Goal: Navigation & Orientation: Understand site structure

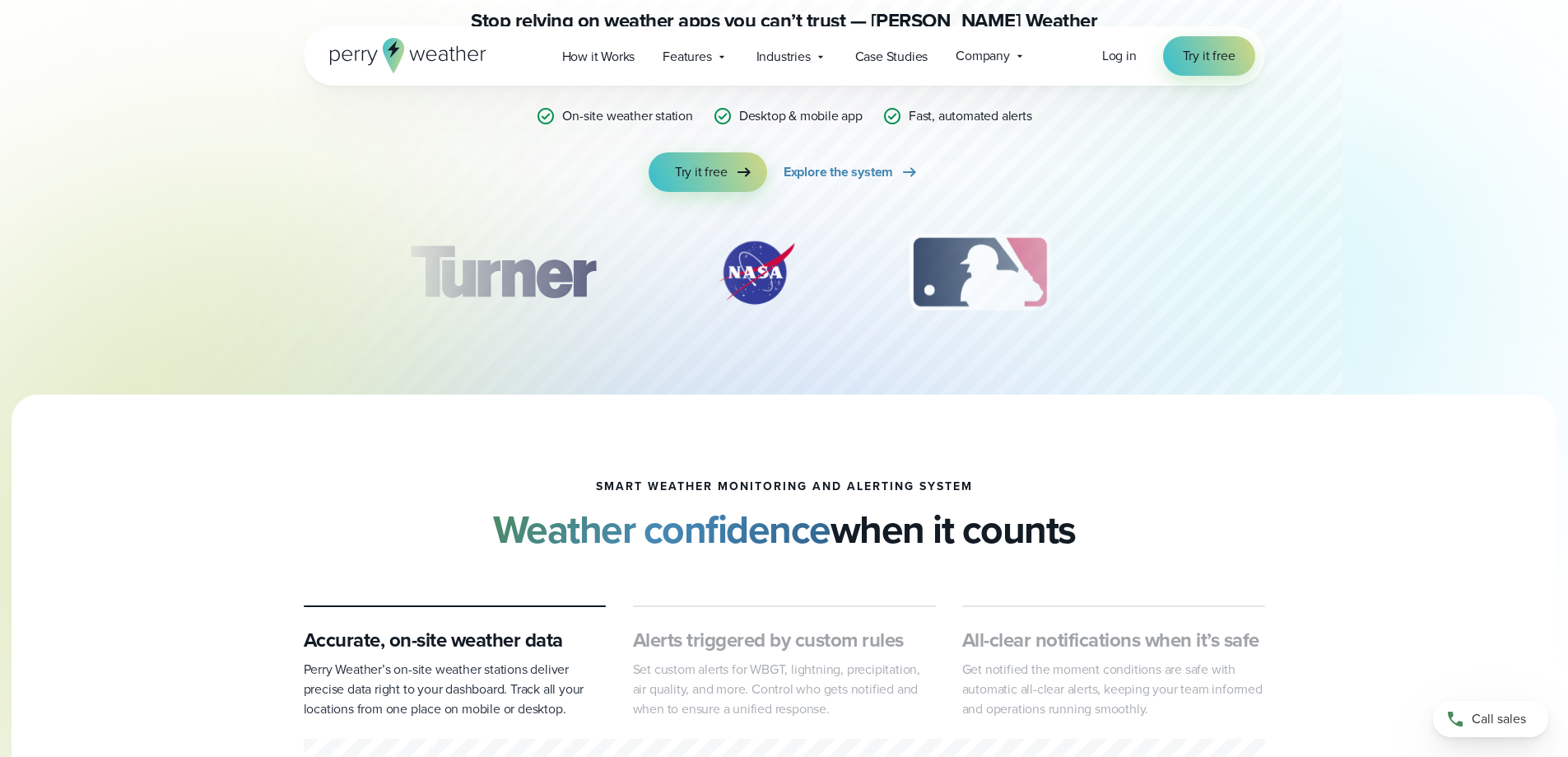
scroll to position [247, 0]
click at [1119, 60] on span "Log in" at bounding box center [1119, 55] width 34 height 19
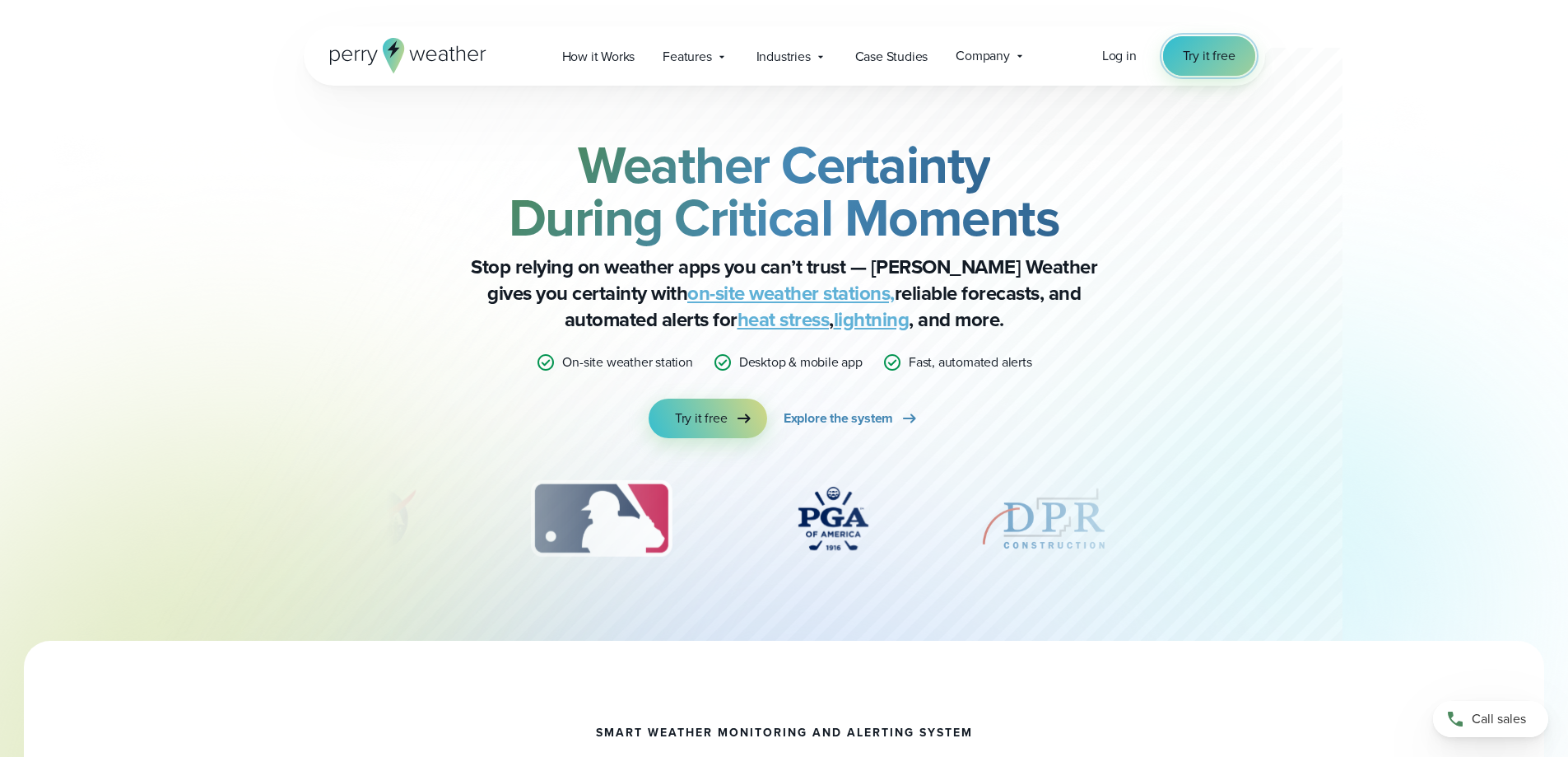
click at [1196, 68] on link "Try it free" at bounding box center [1209, 56] width 92 height 40
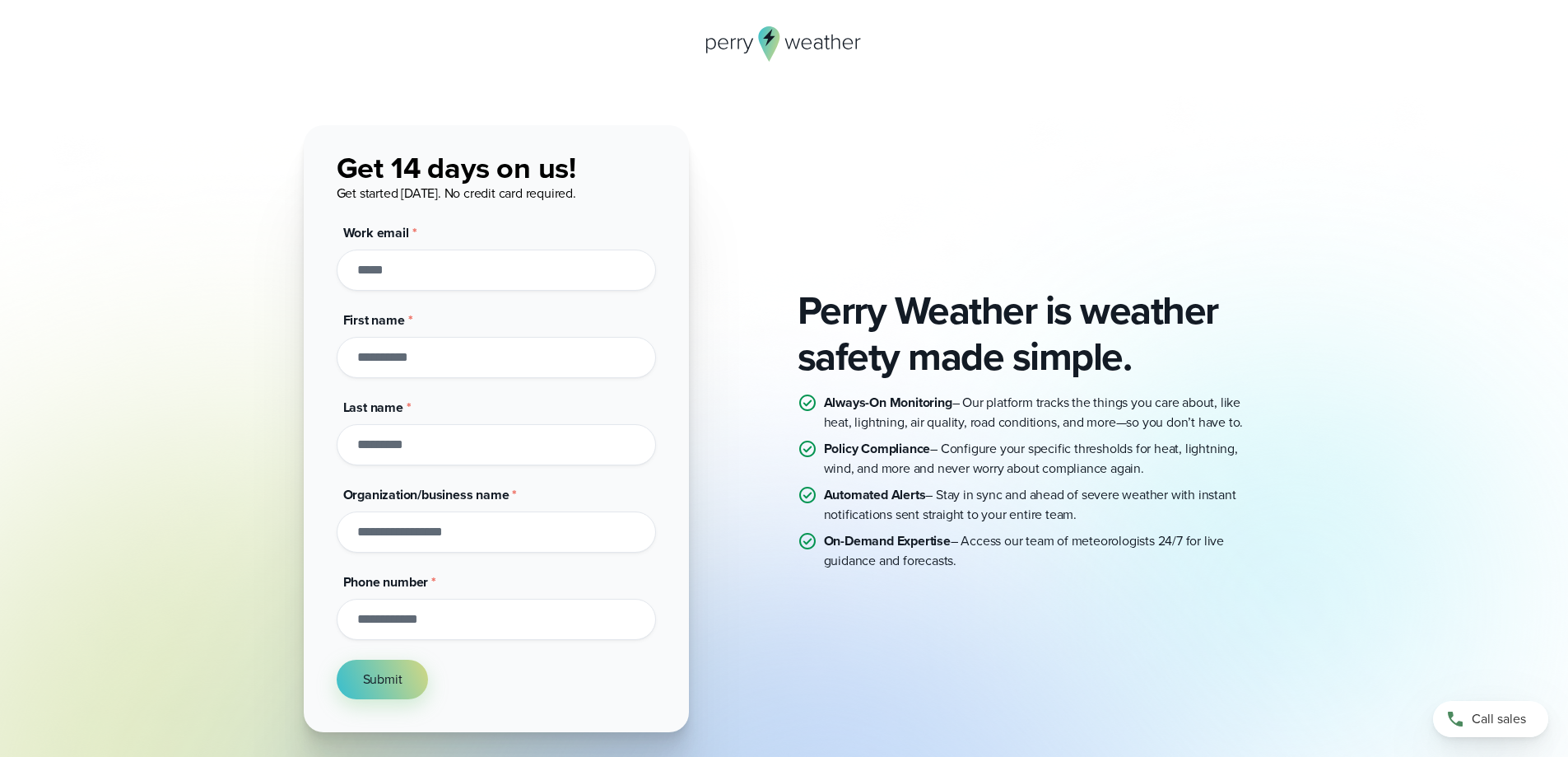
click at [928, 664] on div "Perry Weather is weather safety made simple. Always-On Monitoring – Our platfor…" at bounding box center [784, 428] width 961 height 607
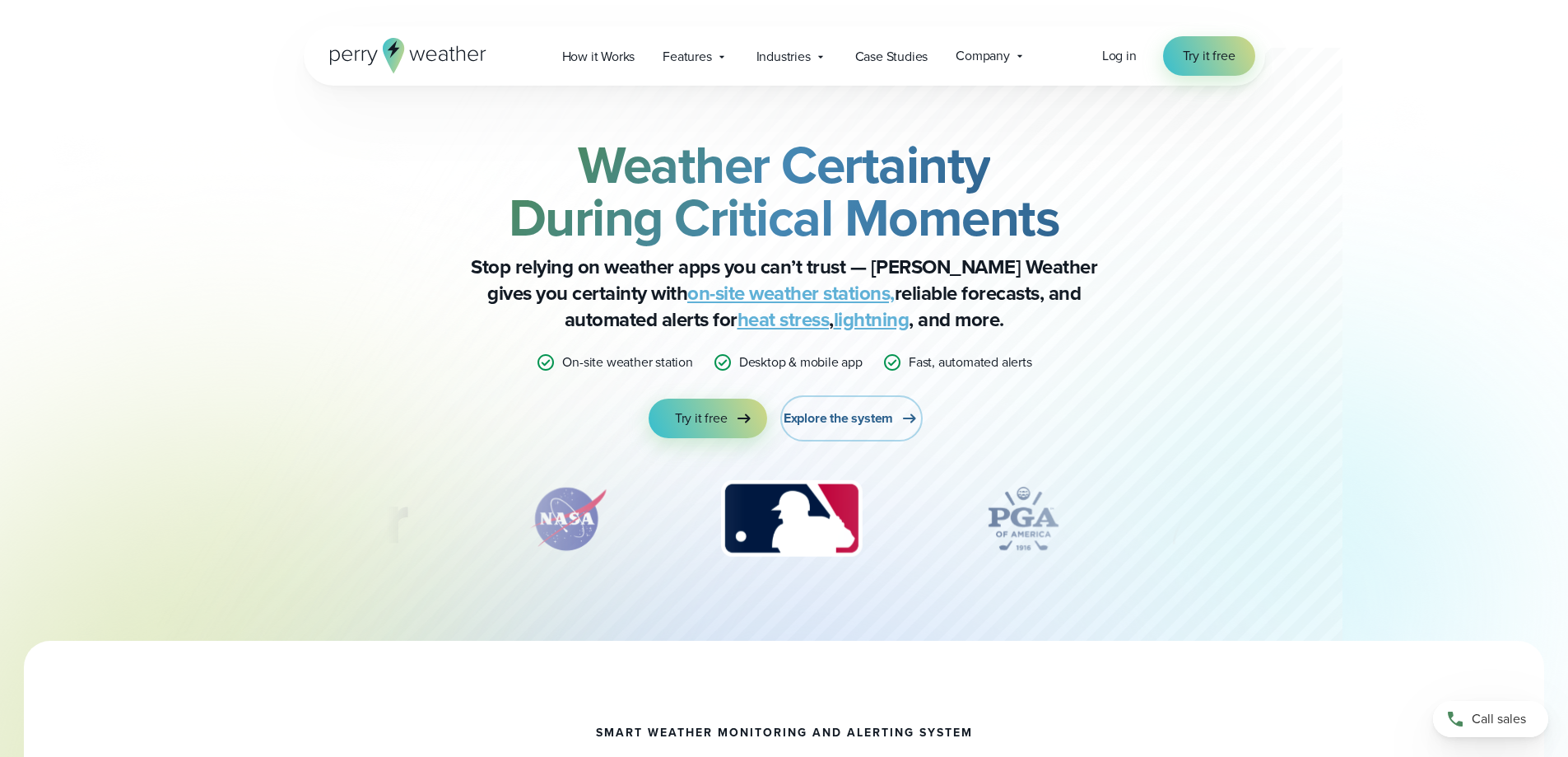
click at [857, 423] on span "Explore the system" at bounding box center [838, 418] width 109 height 20
